Goal: Ask a question

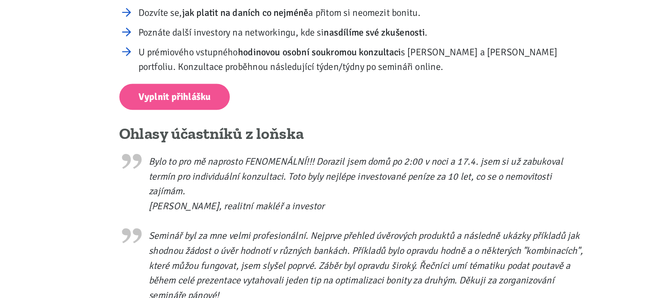
scroll to position [538, 0]
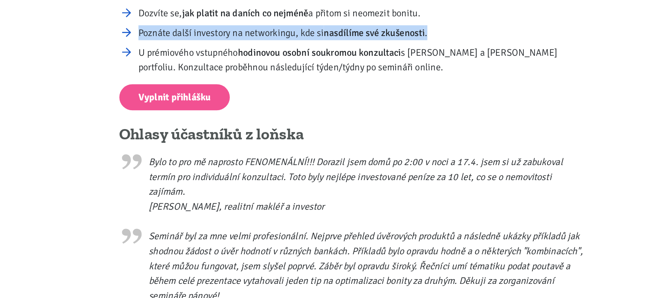
drag, startPoint x: 389, startPoint y: 83, endPoint x: 154, endPoint y: 82, distance: 234.9
click at [154, 82] on li "Poznáte další investory na networkingu, kde si nasdílíme své zkušenosti ." at bounding box center [333, 81] width 359 height 12
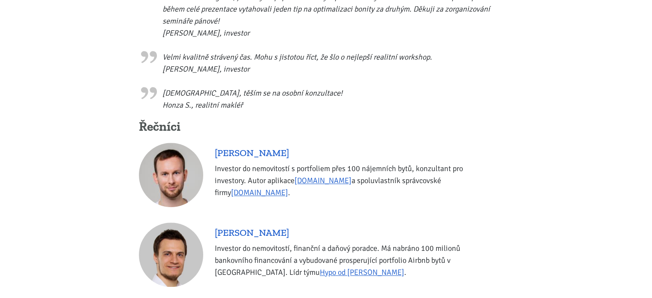
scroll to position [786, 0]
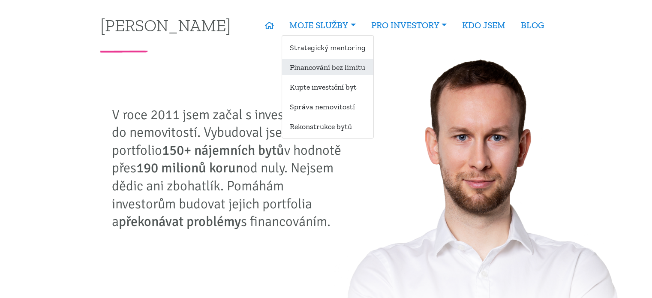
click at [336, 65] on link "Financování bez limitu" at bounding box center [327, 67] width 91 height 16
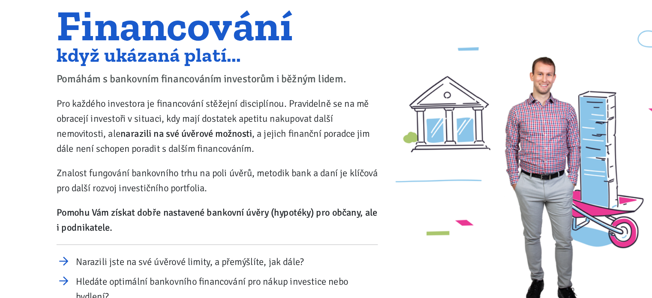
scroll to position [15, 0]
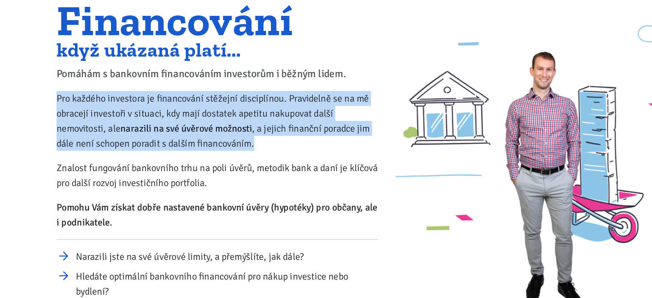
drag, startPoint x: 99, startPoint y: 135, endPoint x: 276, endPoint y: 174, distance: 181.2
click at [276, 174] on div "Financování když ukázaná platí... Pomáhám s bankovním financováním investorům i…" at bounding box center [230, 193] width 270 height 267
click at [276, 174] on p "Pro každého investora je financování stěžejní disciplínou. Pravidelně se na mě …" at bounding box center [229, 156] width 258 height 48
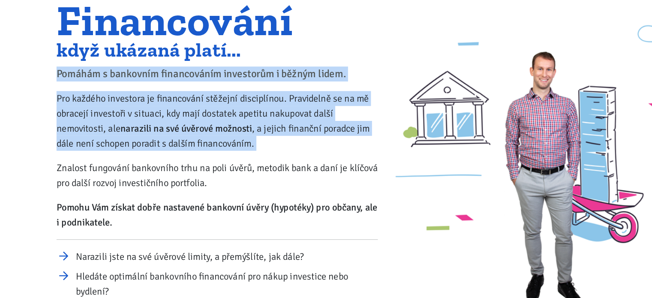
drag, startPoint x: 276, startPoint y: 174, endPoint x: 107, endPoint y: 111, distance: 180.7
click at [107, 111] on div "Financování když ukázaná platí... Pomáhám s bankovním financováním investorům i…" at bounding box center [230, 193] width 270 height 267
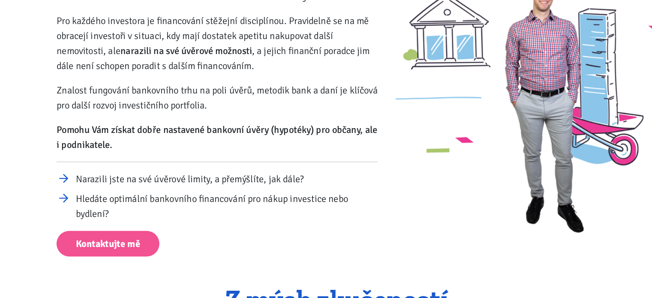
scroll to position [78, 0]
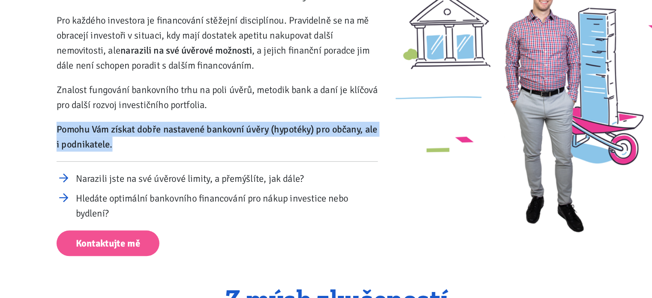
drag, startPoint x: 148, startPoint y: 175, endPoint x: 94, endPoint y: 159, distance: 56.3
click at [95, 159] on div "Financování když ukázaná platí... Pomáhám s bankovním financováním investorům i…" at bounding box center [230, 130] width 270 height 267
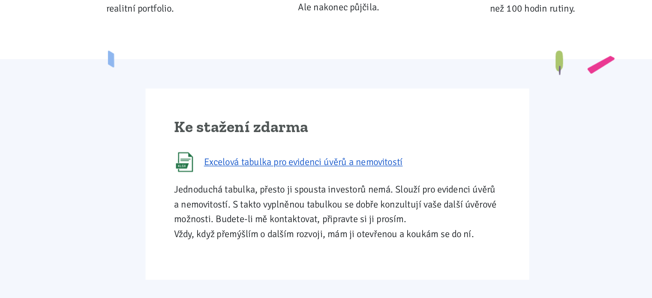
scroll to position [433, 0]
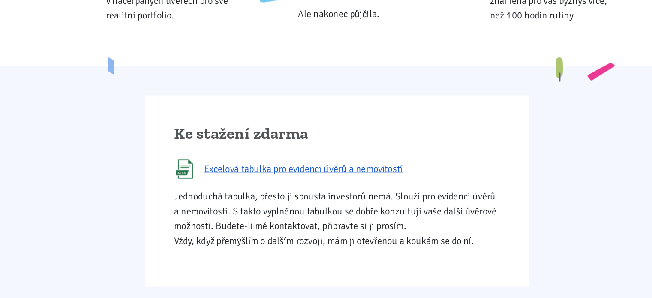
click at [249, 101] on div "Ke stažení zdarma Excelová tabulka pro evidenci úvěrů a nemovitostí Jednoduchá …" at bounding box center [326, 165] width 309 height 154
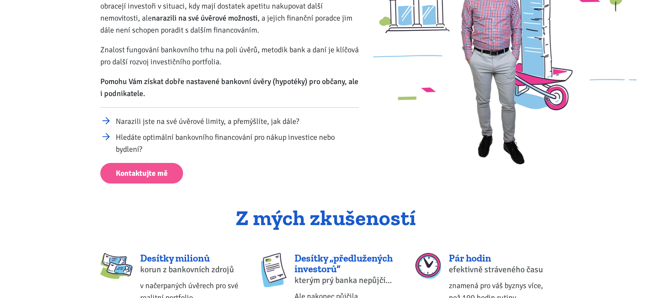
scroll to position [164, 0]
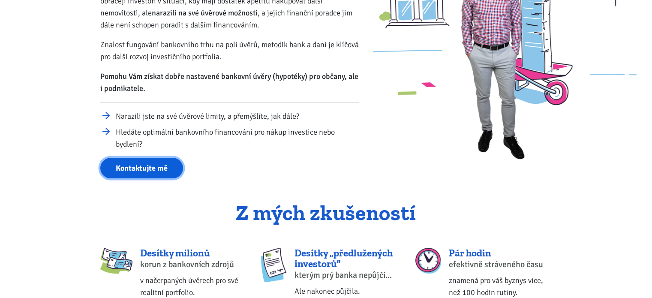
click at [126, 174] on link "Kontaktujte mě" at bounding box center [141, 168] width 83 height 21
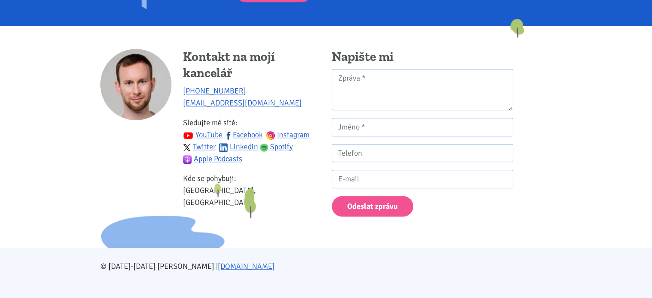
scroll to position [850, 0]
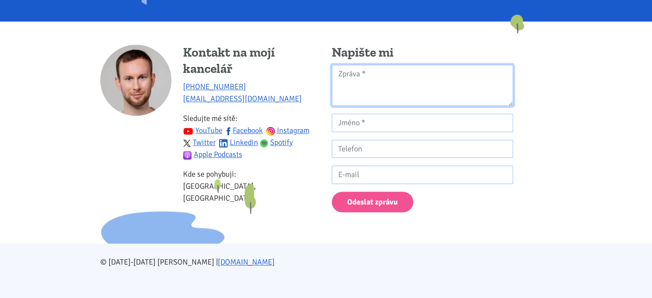
click at [373, 82] on textarea "Kontaktní formulář" at bounding box center [422, 86] width 181 height 42
type textarea "D"
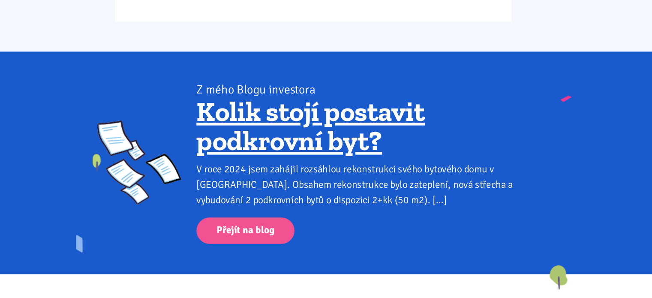
scroll to position [647, 0]
